Goal: Information Seeking & Learning: Learn about a topic

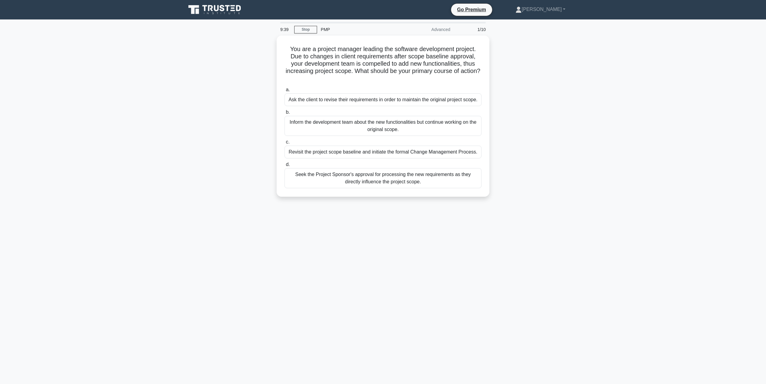
click at [240, 102] on div "You are a project manager leading the software development project. Due to chan…" at bounding box center [382, 120] width 401 height 168
click at [248, 177] on div "You are a project manager leading the software development project. Due to chan…" at bounding box center [382, 120] width 401 height 168
click at [339, 176] on div "Seek the Project Sponsor's approval for processing the new requirements as they…" at bounding box center [383, 177] width 197 height 20
click at [285, 165] on input "d. Seek the Project Sponsor's approval for processing the new requirements as t…" at bounding box center [285, 163] width 0 height 4
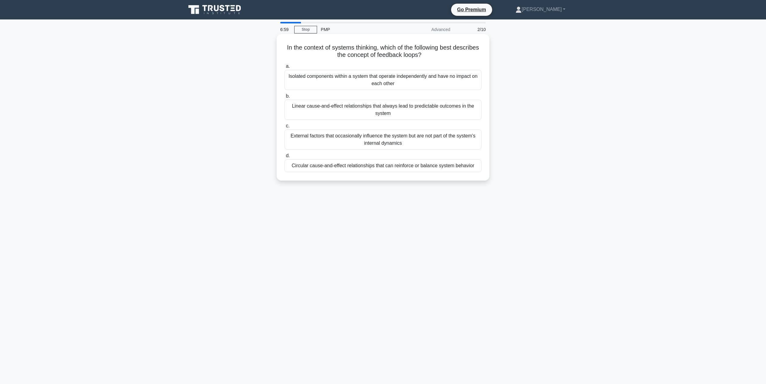
click at [440, 169] on div "Circular cause-and-effect relationships that can reinforce or balance system be…" at bounding box center [383, 165] width 197 height 13
click at [285, 158] on input "d. Circular cause-and-effect relationships that can reinforce or balance system…" at bounding box center [285, 156] width 0 height 4
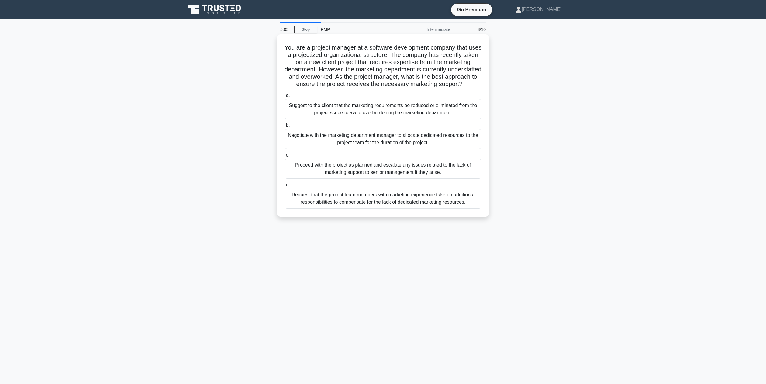
click at [369, 149] on div "Negotiate with the marketing department manager to allocate dedicated resources…" at bounding box center [383, 139] width 197 height 20
click at [285, 127] on input "b. Negotiate with the marketing department manager to allocate dedicated resour…" at bounding box center [285, 125] width 0 height 4
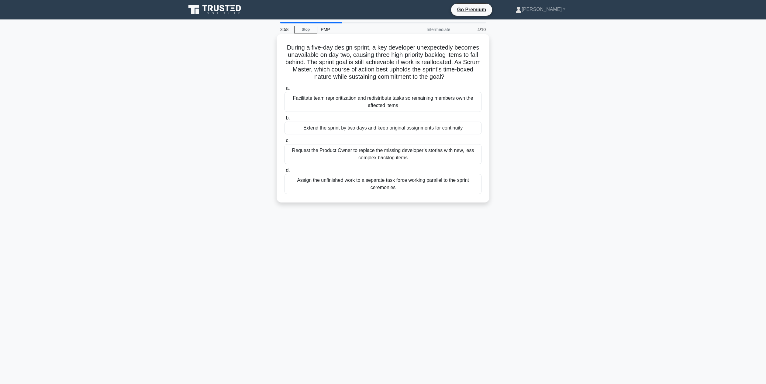
click at [414, 103] on div "Facilitate team reprioritization and redistribute tasks so remaining members ow…" at bounding box center [383, 102] width 197 height 20
click at [285, 90] on input "a. Facilitate team reprioritization and redistribute tasks so remaining members…" at bounding box center [285, 88] width 0 height 4
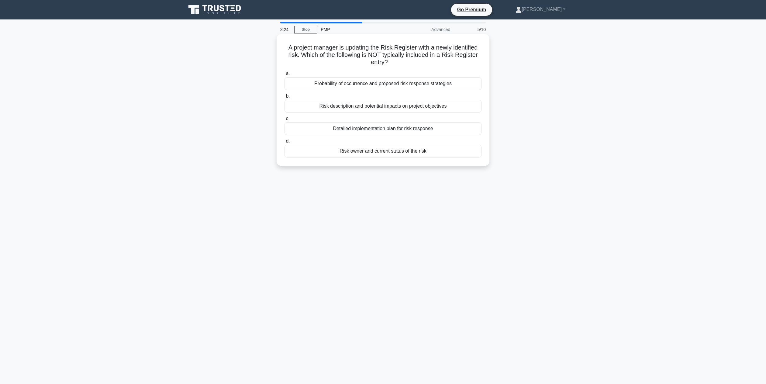
click at [393, 129] on div "Detailed implementation plan for risk response" at bounding box center [383, 128] width 197 height 13
click at [285, 121] on input "c. Detailed implementation plan for risk response" at bounding box center [285, 119] width 0 height 4
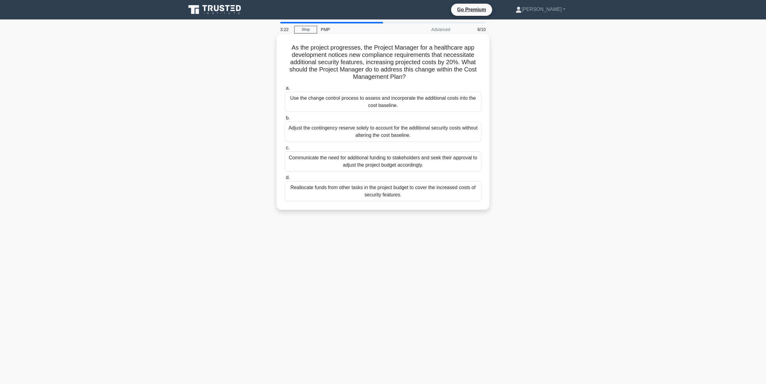
drag, startPoint x: 298, startPoint y: 49, endPoint x: 346, endPoint y: 47, distance: 48.4
click at [346, 47] on h5 "As the project progresses, the Project Manager for a healthcare app development…" at bounding box center [383, 62] width 198 height 37
drag, startPoint x: 387, startPoint y: 51, endPoint x: 416, endPoint y: 51, distance: 28.9
click at [416, 51] on h5 "As the project progresses, the Project Manager for a healthcare app development…" at bounding box center [383, 62] width 198 height 37
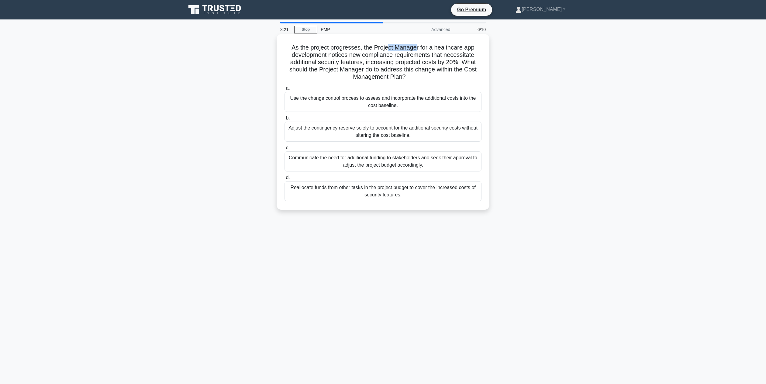
click at [416, 51] on h5 "As the project progresses, the Project Manager for a healthcare app development…" at bounding box center [383, 62] width 198 height 37
drag, startPoint x: 333, startPoint y: 53, endPoint x: 402, endPoint y: 53, distance: 69.6
click at [402, 53] on h5 "As the project progresses, the Project Manager for a healthcare app development…" at bounding box center [383, 62] width 198 height 37
drag, startPoint x: 310, startPoint y: 61, endPoint x: 375, endPoint y: 61, distance: 64.7
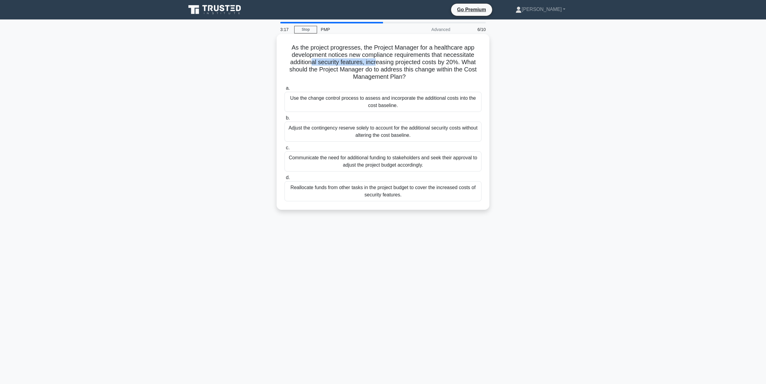
click at [375, 61] on h5 "As the project progresses, the Project Manager for a healthcare app development…" at bounding box center [383, 62] width 198 height 37
drag, startPoint x: 375, startPoint y: 56, endPoint x: 461, endPoint y: 56, distance: 86.3
click at [461, 56] on h5 "As the project progresses, the Project Manager for a healthcare app development…" at bounding box center [383, 62] width 198 height 37
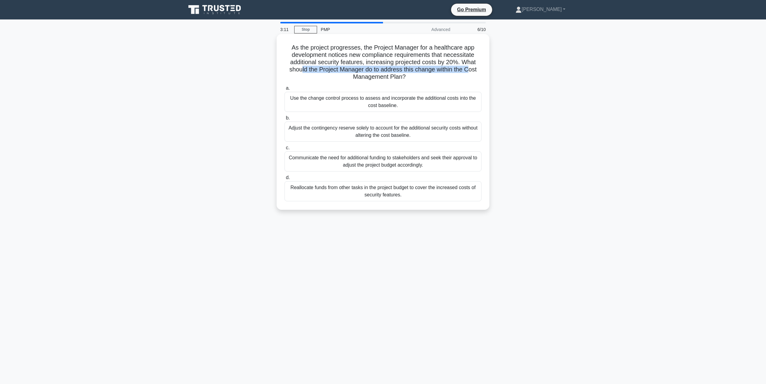
drag, startPoint x: 303, startPoint y: 71, endPoint x: 467, endPoint y: 72, distance: 164.2
click at [467, 72] on h5 "As the project progresses, the Project Manager for a healthcare app development…" at bounding box center [383, 62] width 198 height 37
click at [446, 101] on div "Use the change control process to assess and incorporate the additional costs i…" at bounding box center [383, 102] width 197 height 20
click at [285, 90] on input "a. Use the change control process to assess and incorporate the additional cost…" at bounding box center [285, 88] width 0 height 4
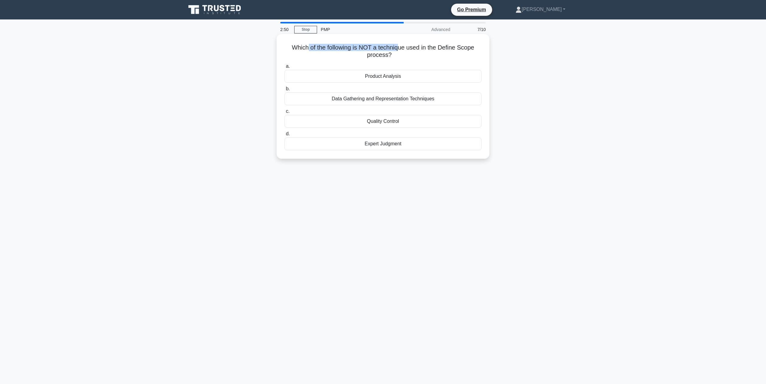
drag, startPoint x: 309, startPoint y: 50, endPoint x: 399, endPoint y: 50, distance: 89.7
click at [399, 50] on h5 "Which of the following is NOT a technique used in the Define Scope process? .sp…" at bounding box center [383, 51] width 198 height 15
drag, startPoint x: 344, startPoint y: 48, endPoint x: 388, endPoint y: 45, distance: 43.3
click at [388, 45] on h5 "Which of the following is NOT a technique used in the Define Scope process? .sp…" at bounding box center [383, 51] width 198 height 15
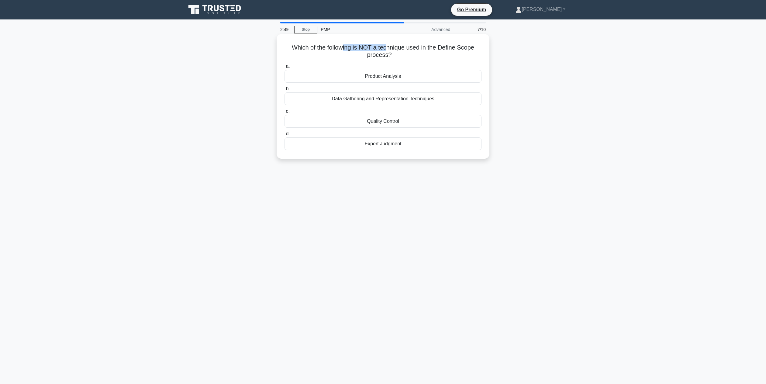
click at [388, 45] on h5 "Which of the following is NOT a technique used in the Define Scope process? .sp…" at bounding box center [383, 51] width 198 height 15
drag, startPoint x: 363, startPoint y: 50, endPoint x: 474, endPoint y: 50, distance: 111.3
click at [474, 50] on h5 "Which of the following is NOT a technique used in the Define Scope process? .sp…" at bounding box center [383, 51] width 198 height 15
drag, startPoint x: 385, startPoint y: 54, endPoint x: 406, endPoint y: 54, distance: 21.0
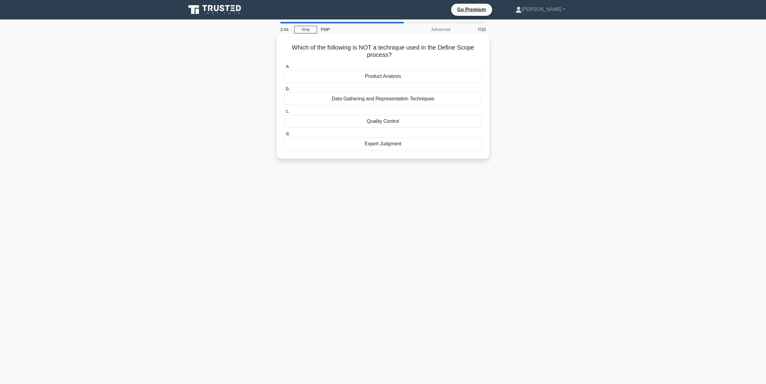
click at [406, 54] on h5 "Which of the following is NOT a technique used in the Define Scope process? .sp…" at bounding box center [383, 51] width 198 height 15
drag, startPoint x: 316, startPoint y: 47, endPoint x: 412, endPoint y: 47, distance: 95.4
click at [412, 47] on h5 "Which of the following is NOT a technique used in the Define Scope process? .sp…" at bounding box center [383, 51] width 198 height 15
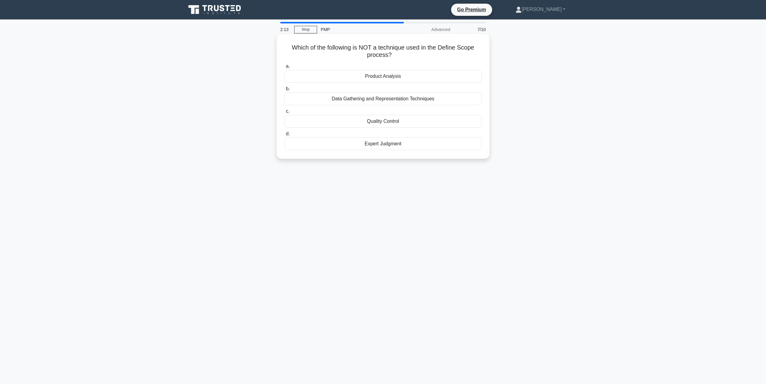
click at [382, 76] on div "Product Analysis" at bounding box center [383, 76] width 197 height 13
click at [285, 68] on input "a. Product Analysis" at bounding box center [285, 66] width 0 height 4
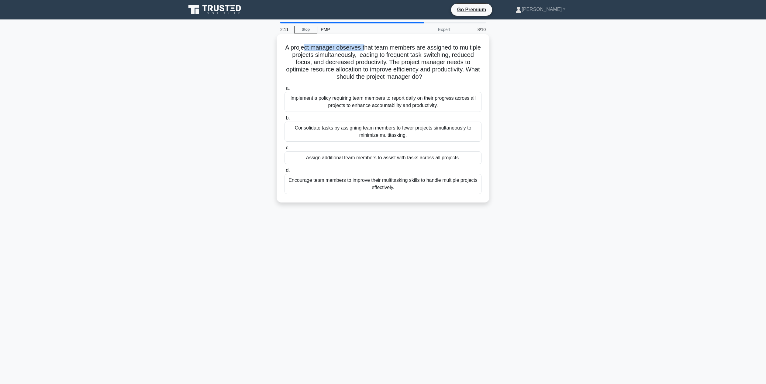
drag, startPoint x: 304, startPoint y: 50, endPoint x: 364, endPoint y: 46, distance: 60.0
click at [364, 46] on h5 "A project manager observes that team members are assigned to multiple projects …" at bounding box center [383, 62] width 198 height 37
drag, startPoint x: 364, startPoint y: 46, endPoint x: 442, endPoint y: 54, distance: 78.2
click at [442, 54] on h5 "A project manager observes that team members are assigned to multiple projects …" at bounding box center [383, 62] width 198 height 37
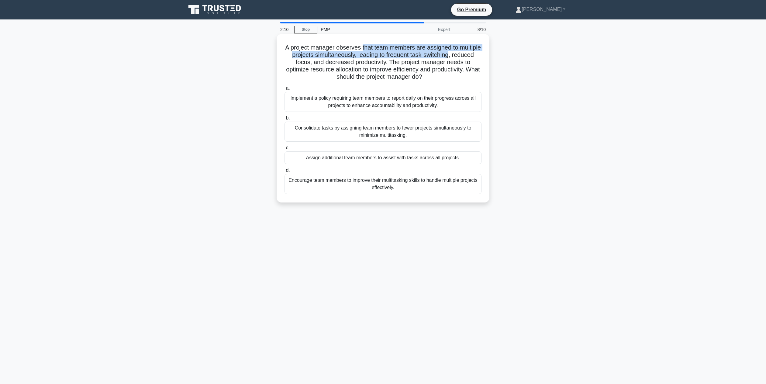
click at [442, 54] on h5 "A project manager observes that team members are assigned to multiple projects …" at bounding box center [383, 62] width 198 height 37
drag, startPoint x: 340, startPoint y: 53, endPoint x: 419, endPoint y: 54, distance: 78.4
click at [419, 54] on h5 "A project manager observes that team members are assigned to multiple projects …" at bounding box center [383, 62] width 198 height 37
drag, startPoint x: 374, startPoint y: 54, endPoint x: 445, endPoint y: 54, distance: 70.8
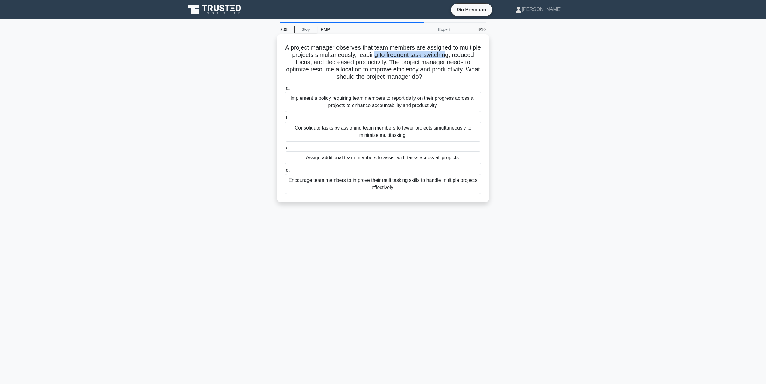
click at [445, 54] on h5 "A project manager observes that team members are assigned to multiple projects …" at bounding box center [383, 62] width 198 height 37
drag, startPoint x: 454, startPoint y: 55, endPoint x: 484, endPoint y: 55, distance: 30.4
click at [484, 55] on div "A project manager observes that team members are assigned to multiple projects …" at bounding box center [383, 118] width 208 height 164
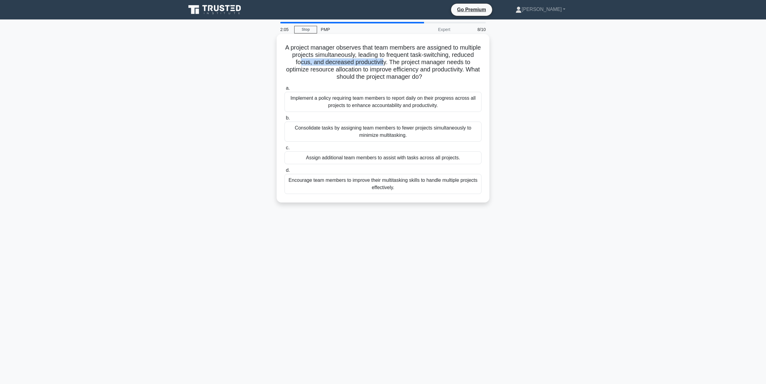
drag, startPoint x: 317, startPoint y: 64, endPoint x: 383, endPoint y: 65, distance: 66.3
click at [383, 65] on h5 "A project manager observes that team members are assigned to multiple projects …" at bounding box center [383, 62] width 198 height 37
drag, startPoint x: 388, startPoint y: 64, endPoint x: 441, endPoint y: 63, distance: 53.2
click at [441, 63] on h5 "A project manager observes that team members are assigned to multiple projects …" at bounding box center [383, 62] width 198 height 37
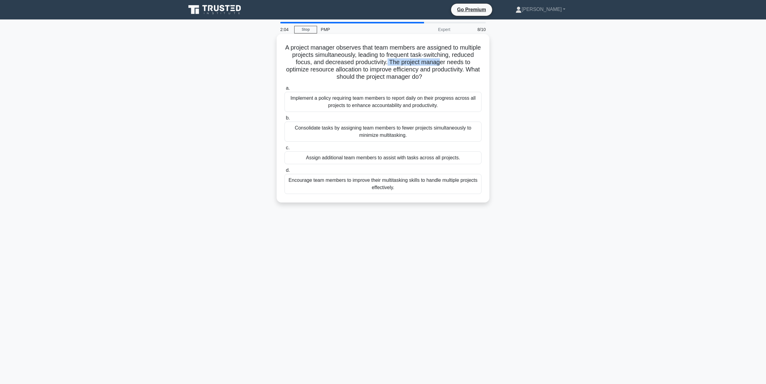
click at [441, 63] on h5 "A project manager observes that team members are assigned to multiple projects …" at bounding box center [383, 62] width 198 height 37
drag, startPoint x: 315, startPoint y: 71, endPoint x: 381, endPoint y: 71, distance: 66.0
click at [381, 71] on h5 "A project manager observes that team members are assigned to multiple projects …" at bounding box center [383, 62] width 198 height 37
drag, startPoint x: 312, startPoint y: 69, endPoint x: 396, endPoint y: 69, distance: 83.3
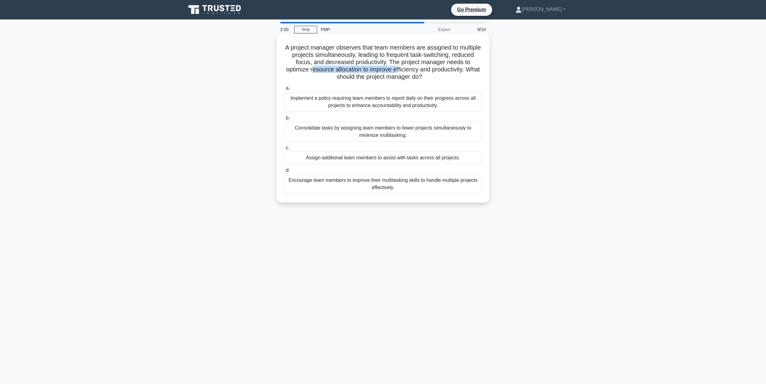
click at [396, 69] on h5 "A project manager observes that team members are assigned to multiple projects …" at bounding box center [383, 62] width 198 height 37
drag, startPoint x: 396, startPoint y: 69, endPoint x: 439, endPoint y: 67, distance: 43.5
click at [439, 67] on h5 "A project manager observes that team members are assigned to multiple projects …" at bounding box center [383, 62] width 198 height 37
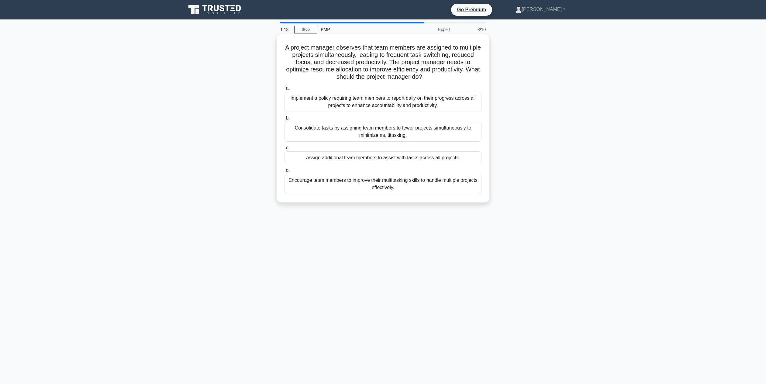
click at [451, 133] on div "Consolidate tasks by assigning team members to fewer projects simultaneously to…" at bounding box center [383, 132] width 197 height 20
click at [285, 120] on input "b. Consolidate tasks by assigning team members to fewer projects simultaneously…" at bounding box center [285, 118] width 0 height 4
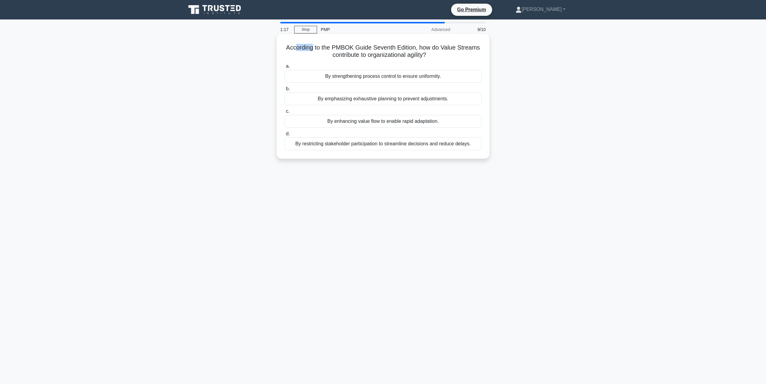
drag, startPoint x: 298, startPoint y: 50, endPoint x: 343, endPoint y: 44, distance: 46.3
click at [343, 44] on div "According to the PMBOK Guide Seventh Edition, how do Value Streams contribute t…" at bounding box center [383, 96] width 208 height 120
drag, startPoint x: 343, startPoint y: 44, endPoint x: 428, endPoint y: 55, distance: 85.2
click at [428, 55] on div "According to the PMBOK Guide Seventh Edition, how do Value Streams contribute t…" at bounding box center [383, 96] width 208 height 120
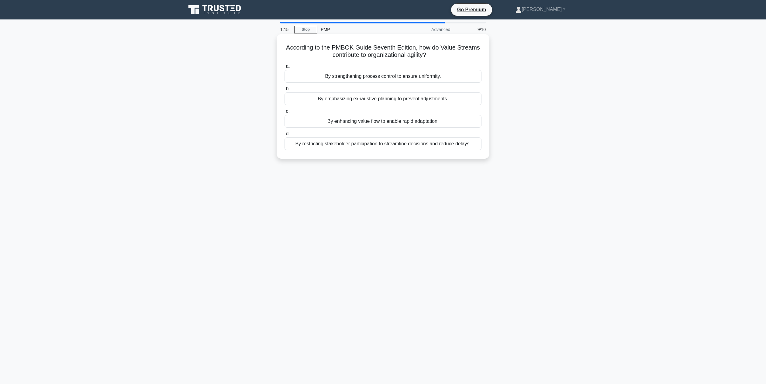
click at [423, 50] on h5 "According to the PMBOK Guide Seventh Edition, how do Value Streams contribute t…" at bounding box center [383, 51] width 198 height 15
drag, startPoint x: 336, startPoint y: 55, endPoint x: 447, endPoint y: 57, distance: 111.0
click at [447, 57] on h5 "According to the PMBOK Guide Seventh Edition, how do Value Streams contribute t…" at bounding box center [383, 51] width 198 height 15
drag, startPoint x: 364, startPoint y: 55, endPoint x: 433, endPoint y: 59, distance: 68.2
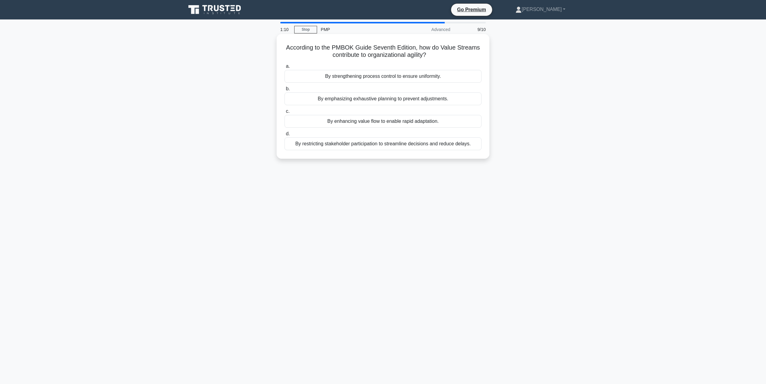
click at [433, 59] on h5 "According to the PMBOK Guide Seventh Edition, how do Value Streams contribute t…" at bounding box center [383, 51] width 198 height 15
click at [433, 59] on icon ".spinner_0XTQ{transform-origin:center;animation:spinner_y6GP .75s linear infini…" at bounding box center [429, 55] width 7 height 7
click at [371, 146] on div "By restricting stakeholder participation to streamline decisions and reduce del…" at bounding box center [383, 143] width 197 height 13
click at [285, 136] on input "d. By restricting stakeholder participation to streamline decisions and reduce …" at bounding box center [285, 134] width 0 height 4
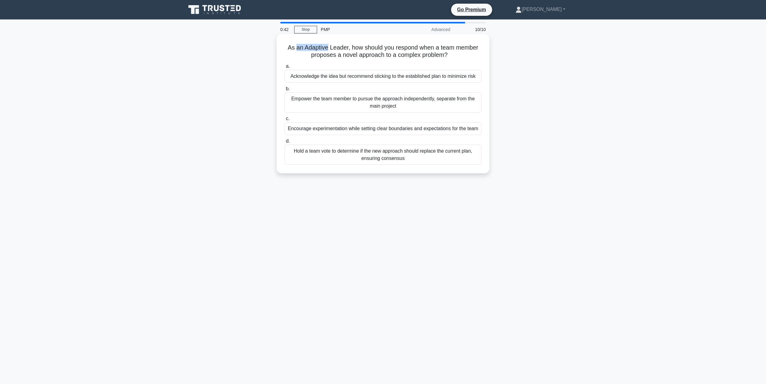
drag, startPoint x: 297, startPoint y: 50, endPoint x: 327, endPoint y: 48, distance: 30.2
click at [327, 48] on h5 "As an Adaptive Leader, how should you respond when a team member proposes a nov…" at bounding box center [383, 51] width 198 height 15
drag, startPoint x: 327, startPoint y: 48, endPoint x: 374, endPoint y: 48, distance: 46.5
click at [374, 48] on h5 "As an Adaptive Leader, how should you respond when a team member proposes a nov…" at bounding box center [383, 51] width 198 height 15
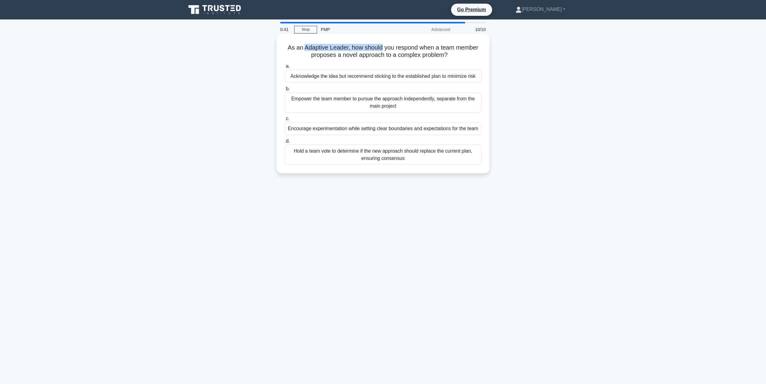
click at [374, 48] on h5 "As an Adaptive Leader, how should you respond when a team member proposes a nov…" at bounding box center [383, 51] width 198 height 15
drag, startPoint x: 374, startPoint y: 48, endPoint x: 462, endPoint y: 48, distance: 88.8
click at [462, 48] on h5 "As an Adaptive Leader, how should you respond when a team member proposes a nov…" at bounding box center [383, 51] width 198 height 15
drag, startPoint x: 310, startPoint y: 58, endPoint x: 436, endPoint y: 55, distance: 125.6
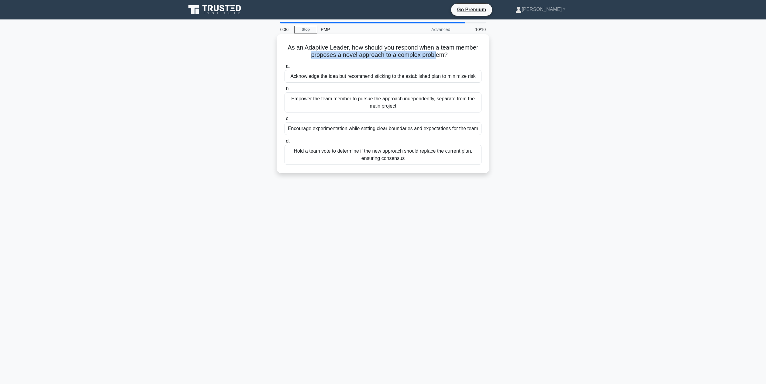
click at [436, 55] on h5 "As an Adaptive Leader, how should you respond when a team member proposes a nov…" at bounding box center [383, 51] width 198 height 15
click at [432, 153] on div "Hold a team vote to determine if the new approach should replace the current pl…" at bounding box center [383, 155] width 197 height 20
click at [285, 143] on input "d. Hold a team vote to determine if the new approach should replace the current…" at bounding box center [285, 141] width 0 height 4
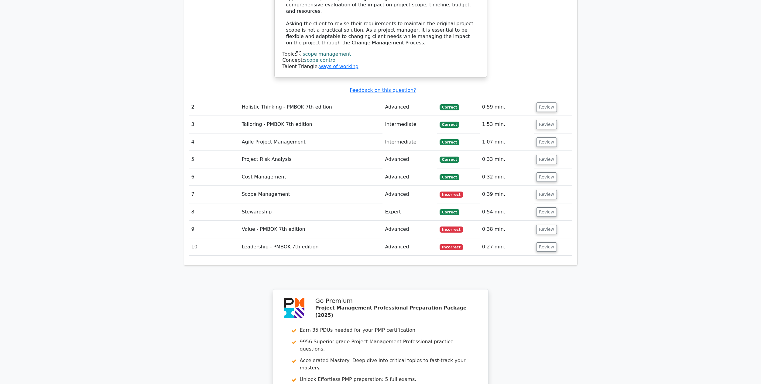
scroll to position [837, 0]
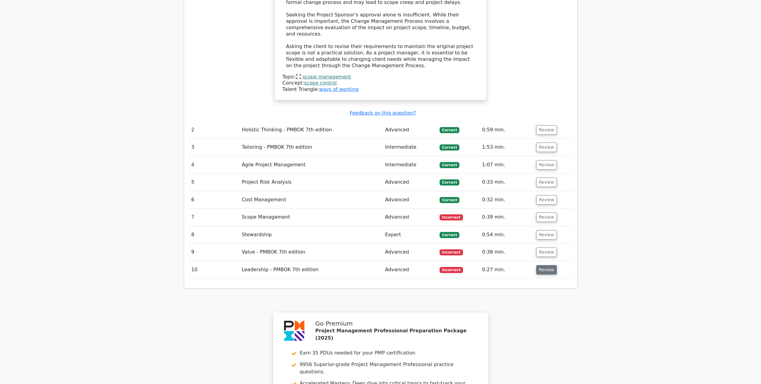
click at [540, 265] on button "Review" at bounding box center [547, 269] width 21 height 9
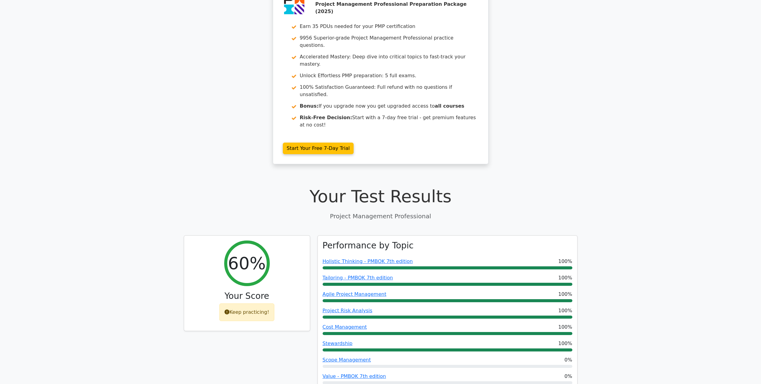
scroll to position [0, 0]
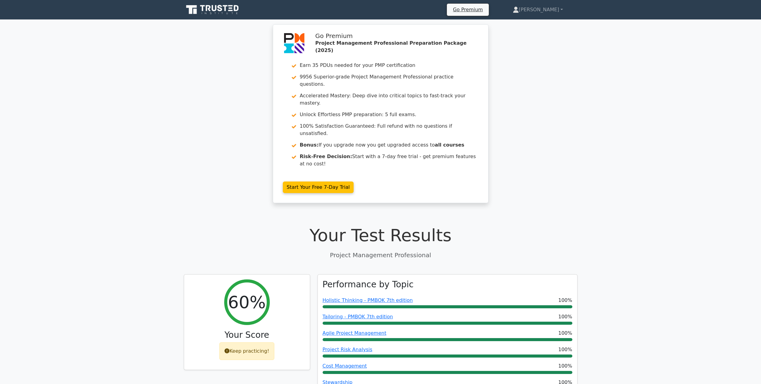
click at [691, 136] on div "Go Premium Project Management Professional Preparation Package (2025) Earn 35 P…" at bounding box center [380, 117] width 761 height 186
